Goal: Information Seeking & Learning: Learn about a topic

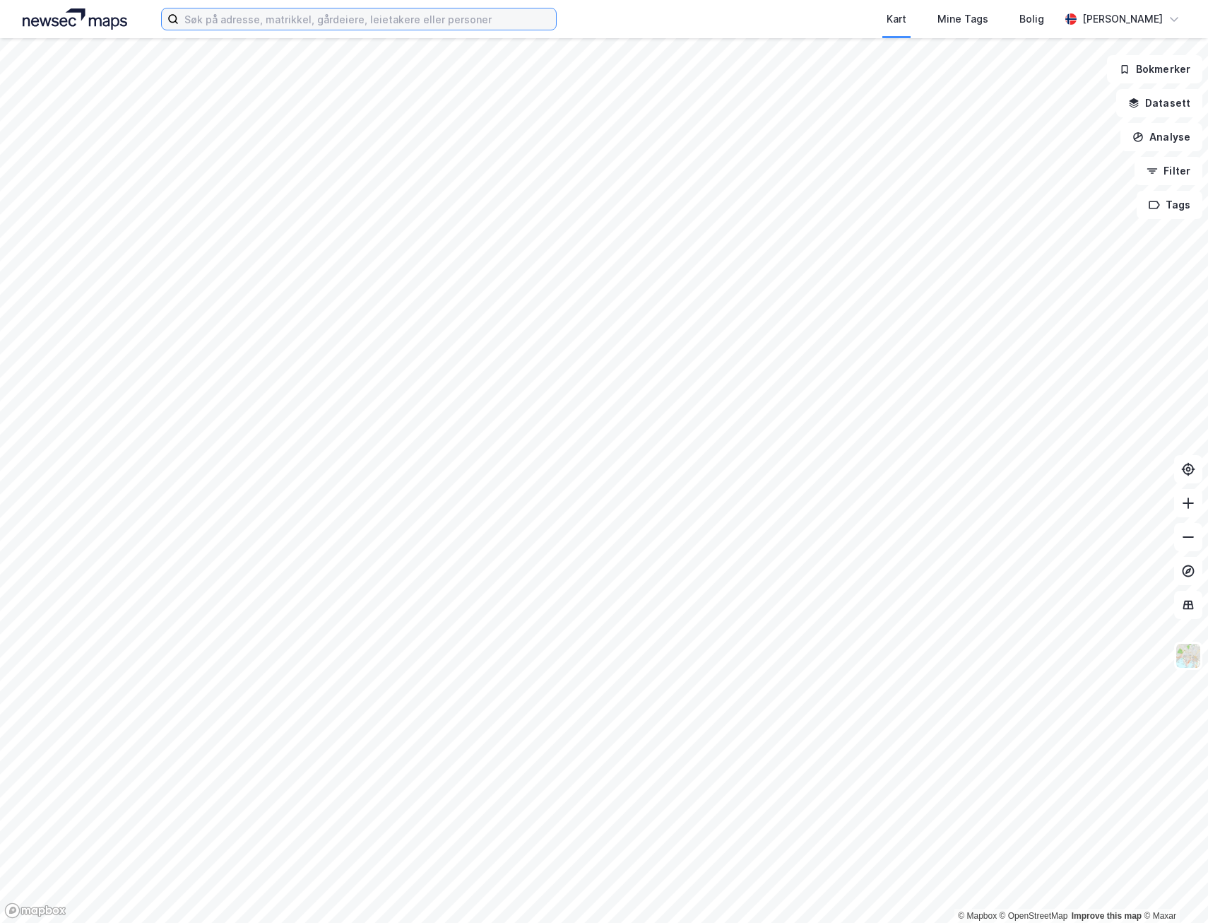
click at [290, 20] on input at bounding box center [367, 18] width 377 height 21
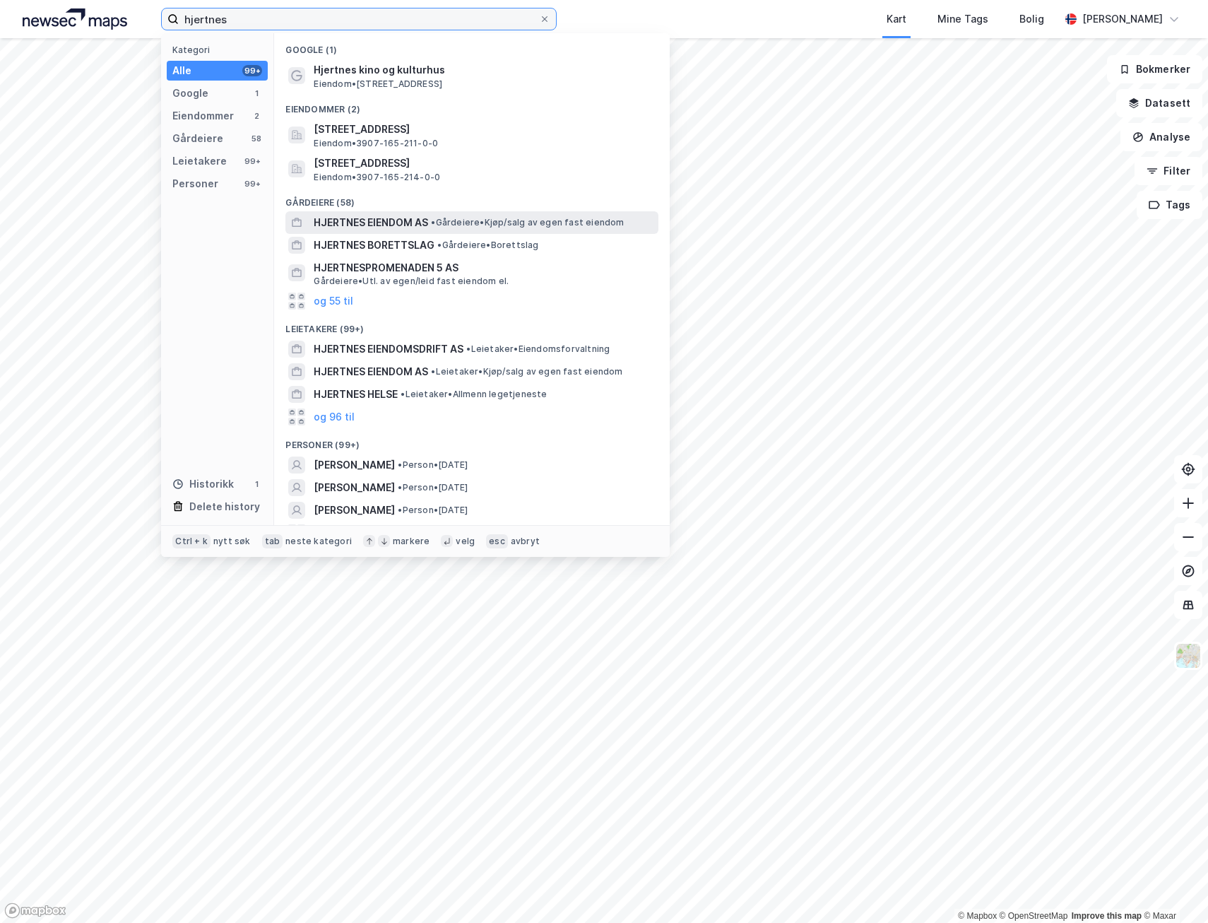
type input "hjertnes"
click at [382, 227] on span "HJERTNES EIENDOM AS" at bounding box center [371, 222] width 114 height 17
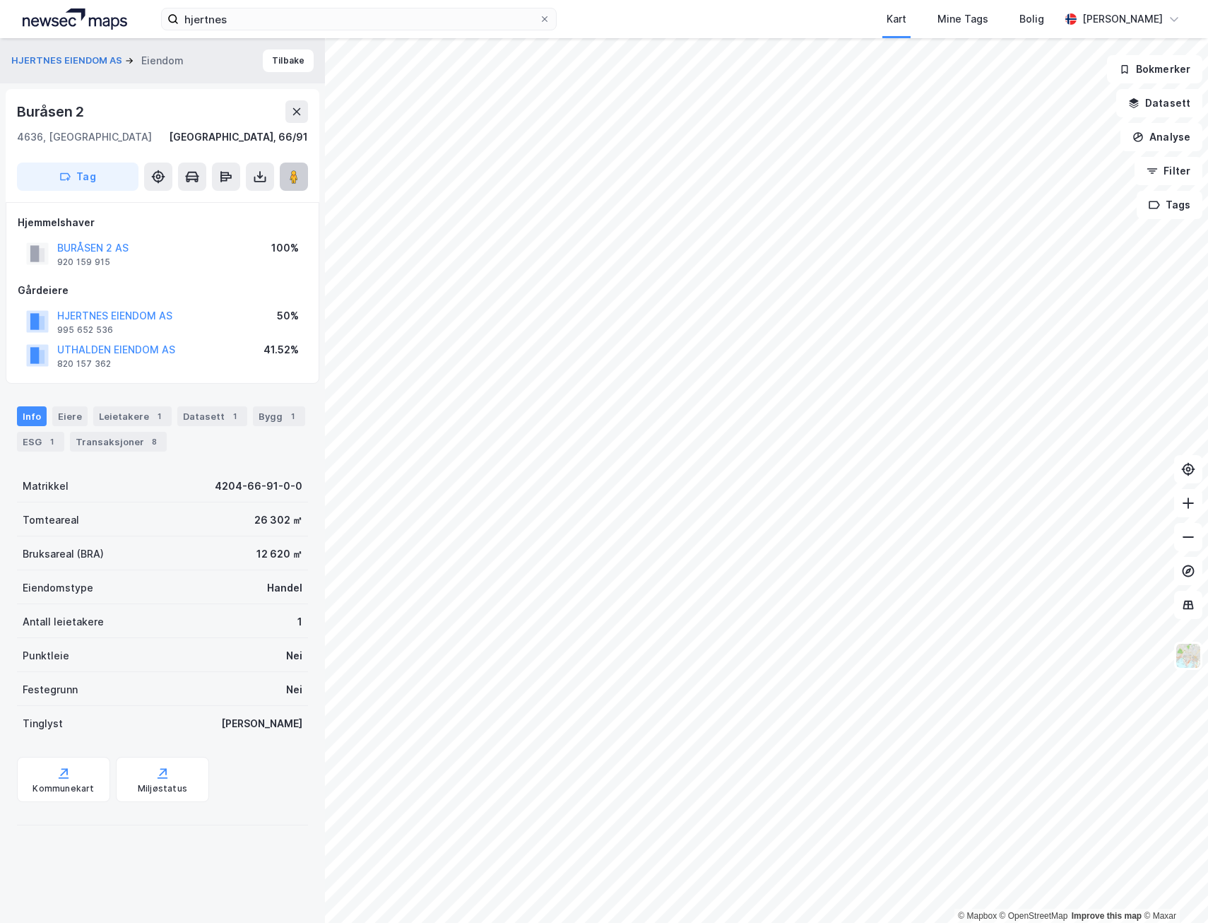
click at [300, 177] on icon at bounding box center [294, 177] width 14 height 14
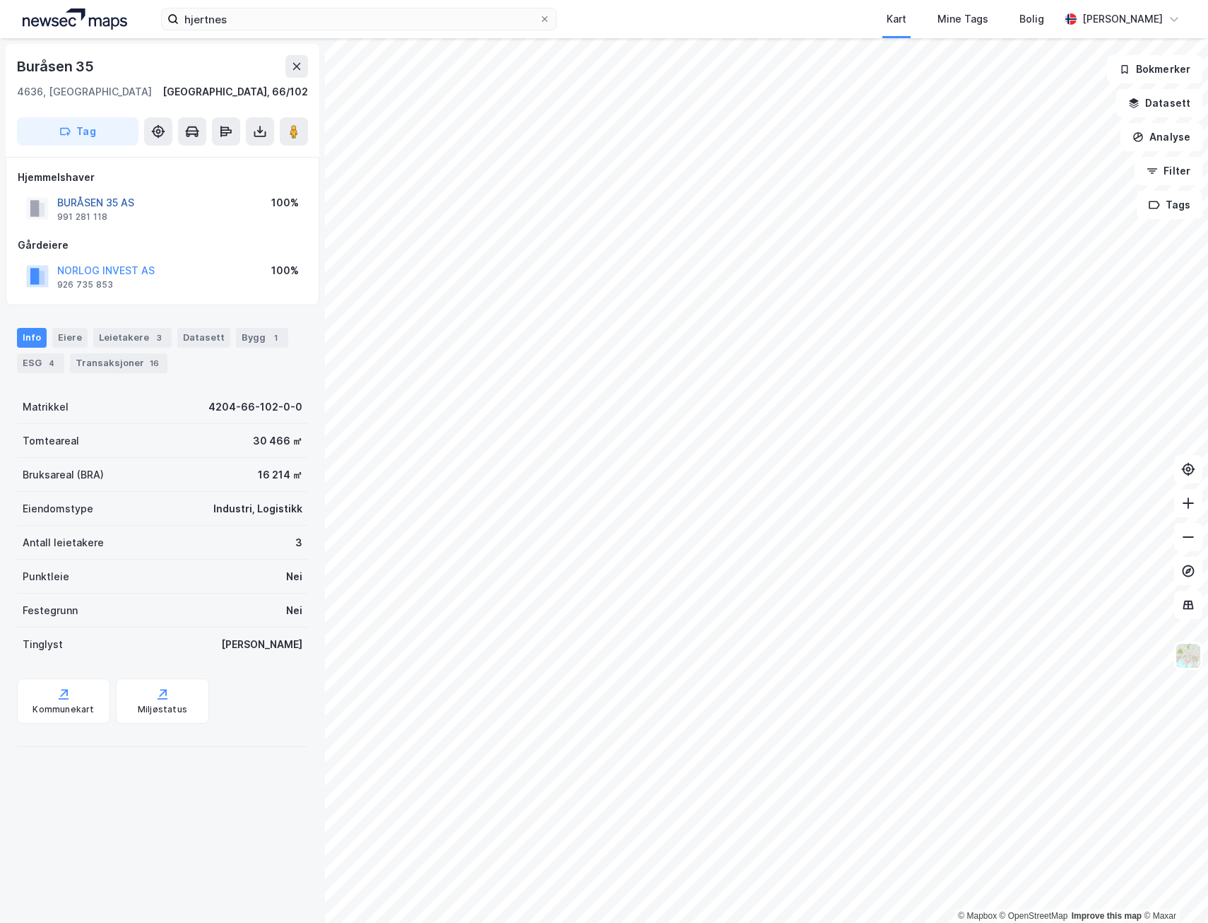
click at [0, 0] on button "BURÅSEN 35 AS" at bounding box center [0, 0] width 0 height 0
click at [294, 128] on image at bounding box center [294, 131] width 8 height 14
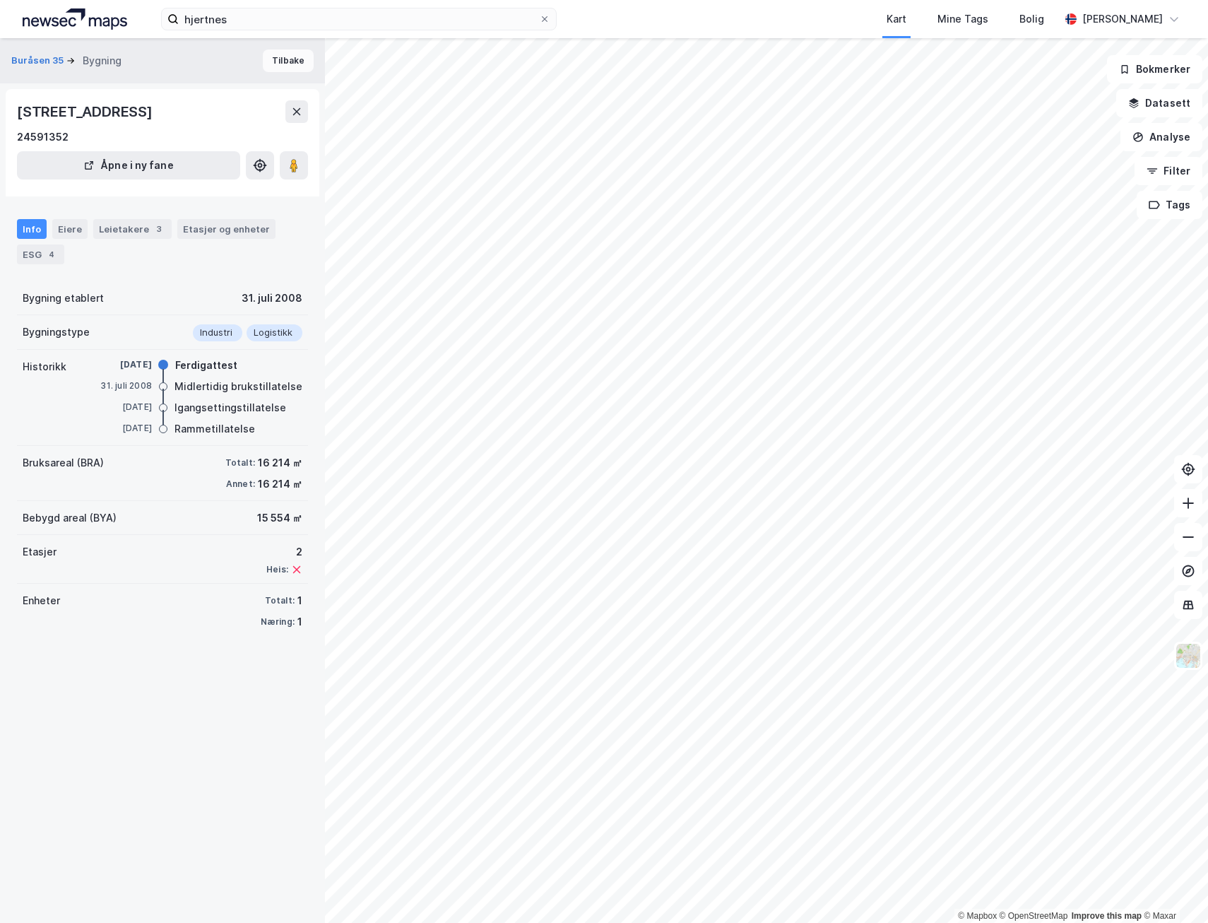
click at [281, 59] on button "Tilbake" at bounding box center [288, 60] width 51 height 23
